Goal: Find specific page/section: Find specific page/section

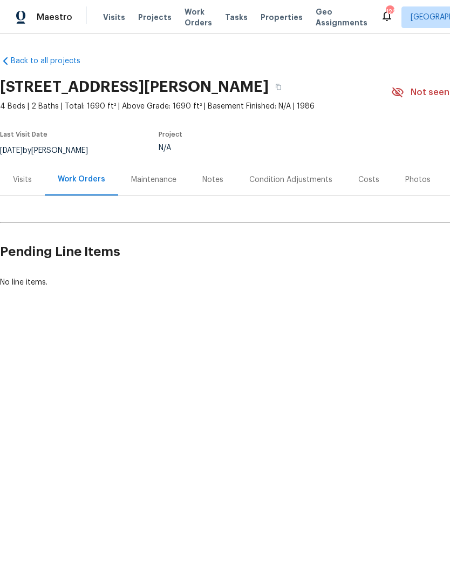
click at [18, 176] on div "Visits" at bounding box center [22, 179] width 19 height 11
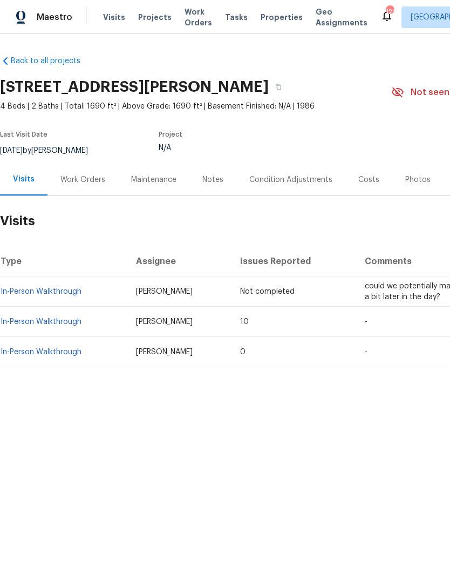
click at [314, 182] on div "Condition Adjustments" at bounding box center [290, 179] width 83 height 11
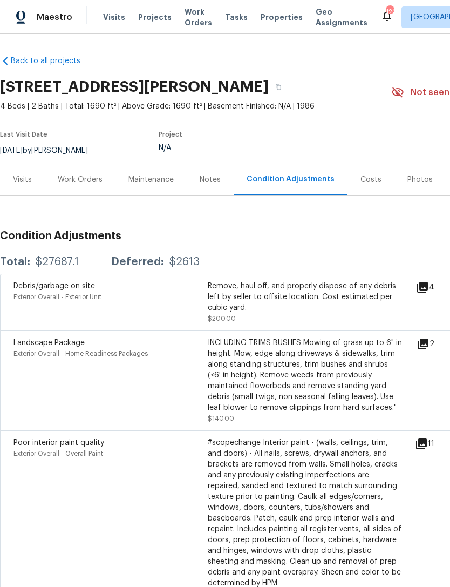
click at [363, 174] on div "Costs" at bounding box center [371, 179] width 21 height 11
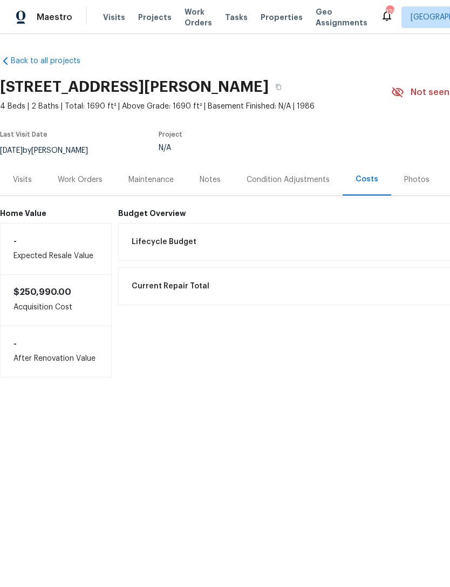
click at [237, 442] on html "Maestro Visits Projects Work Orders Tasks Properties Geo Assignments 120 Atlant…" at bounding box center [225, 221] width 450 height 442
click at [22, 180] on div "Visits" at bounding box center [22, 179] width 19 height 11
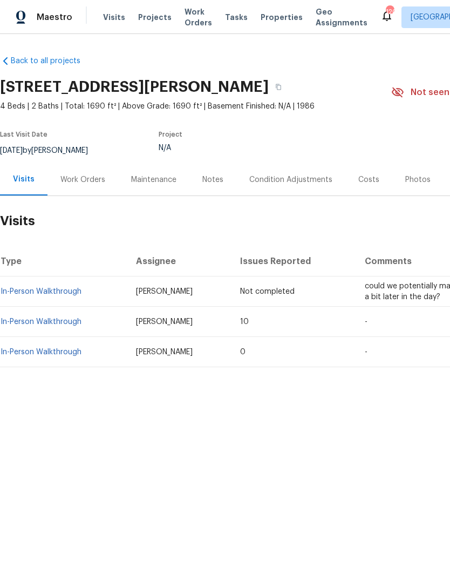
click at [249, 440] on html "Maestro Visits Projects Work Orders Tasks Properties Geo Assignments 120 Atlant…" at bounding box center [225, 220] width 450 height 440
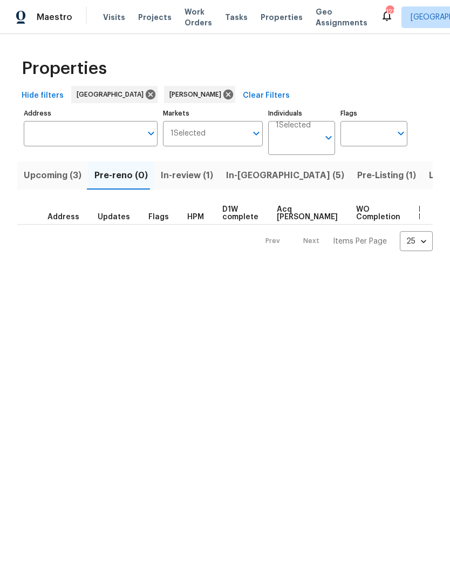
click at [244, 179] on span "In-[GEOGRAPHIC_DATA] (5)" at bounding box center [285, 175] width 118 height 15
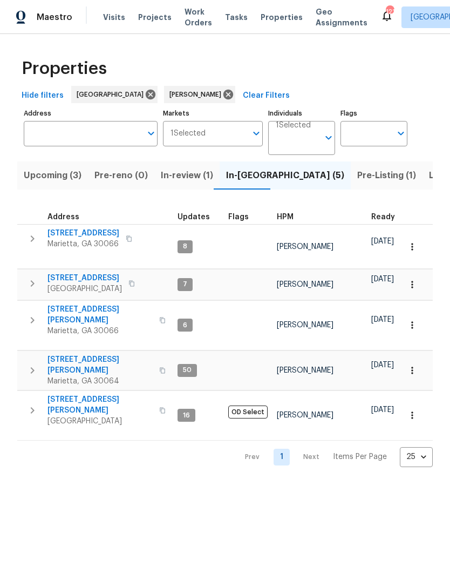
click at [84, 233] on span "[STREET_ADDRESS]" at bounding box center [83, 233] width 72 height 11
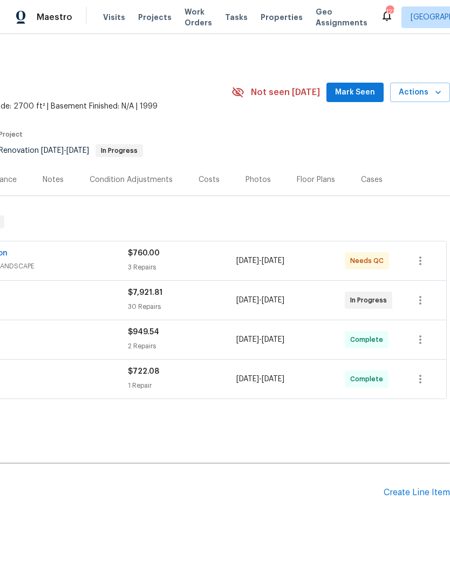
scroll to position [0, 160]
click at [356, 93] on span "Mark Seen" at bounding box center [355, 92] width 40 height 13
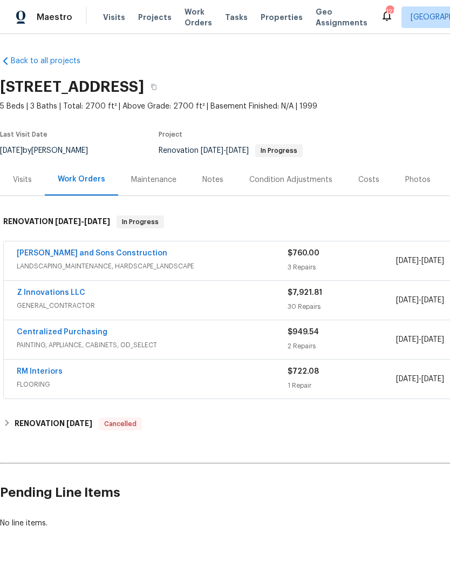
scroll to position [0, 0]
click at [20, 181] on div "Visits" at bounding box center [22, 179] width 19 height 11
